Goal: Information Seeking & Learning: Learn about a topic

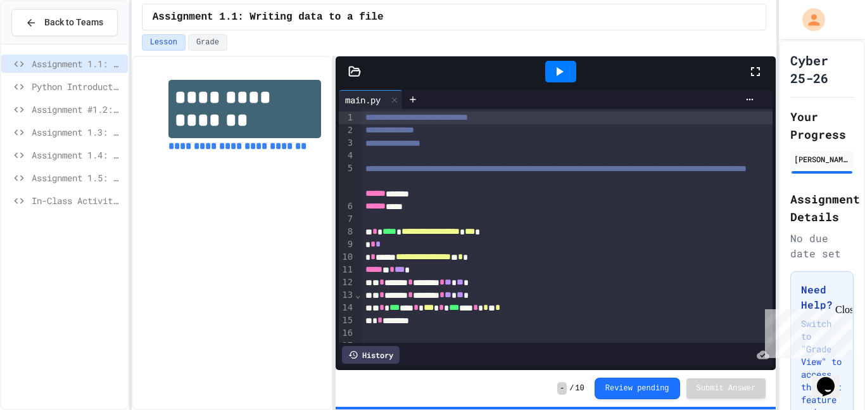
click at [84, 180] on span "Assignment 1.5: Blood Type Data" at bounding box center [77, 177] width 91 height 13
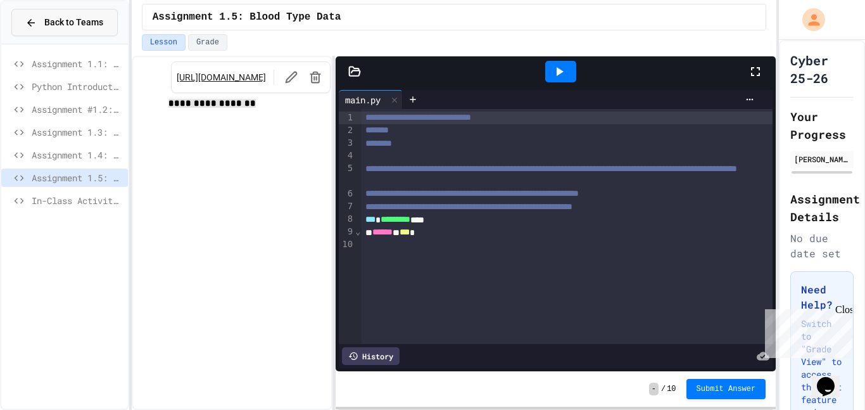
click at [51, 17] on span "Back to Teams" at bounding box center [73, 22] width 59 height 13
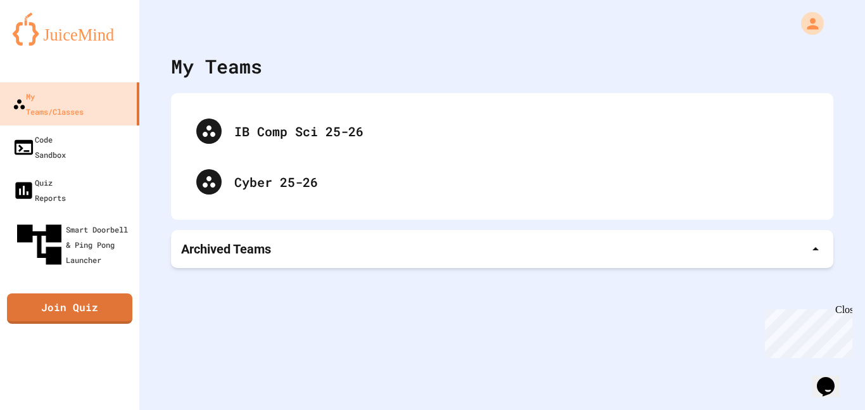
click at [337, 238] on div "Archived Teams" at bounding box center [502, 249] width 663 height 38
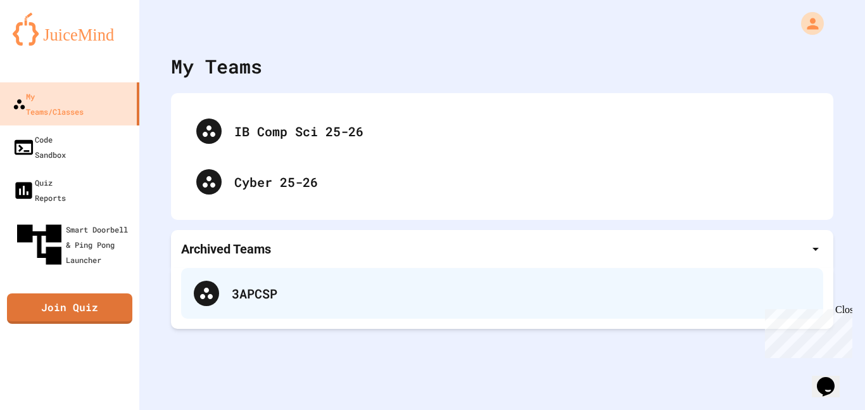
click at [312, 291] on div "3APCSP" at bounding box center [521, 293] width 579 height 19
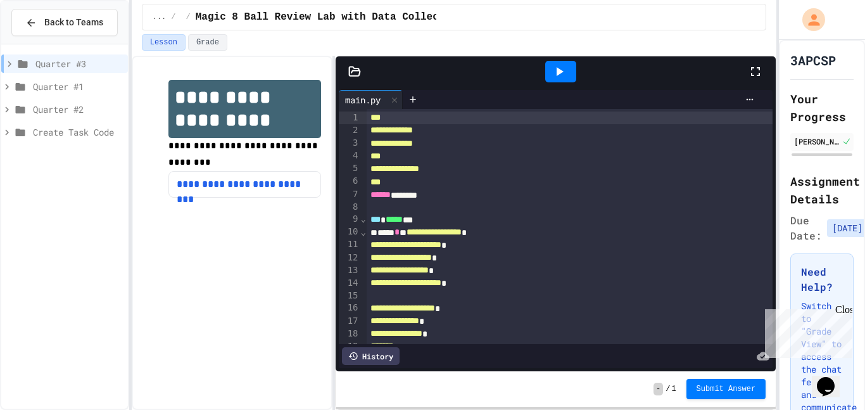
click at [70, 87] on span "Quarter #1" at bounding box center [78, 86] width 90 height 13
click at [72, 106] on span "Unit 1: Intro to Computer Science" at bounding box center [82, 109] width 82 height 13
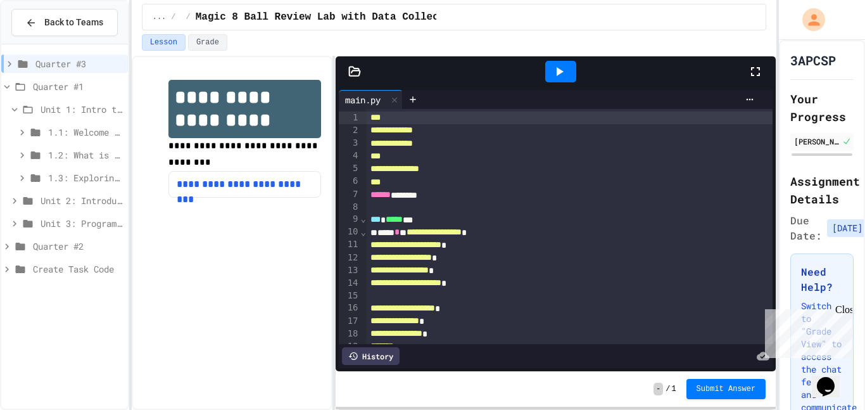
click at [75, 127] on span "1.1: Welcome to Computer Science" at bounding box center [85, 131] width 75 height 13
click at [55, 314] on span "Create Task Code" at bounding box center [78, 314] width 90 height 13
